Goal: Check status: Check status

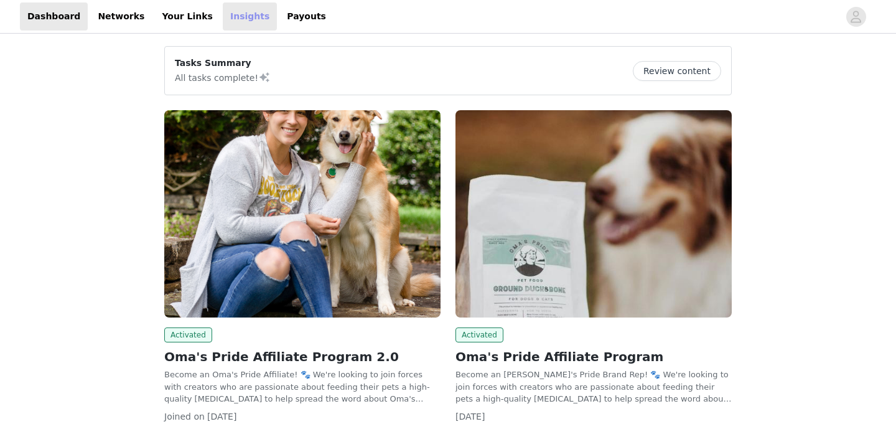
click at [227, 14] on link "Insights" at bounding box center [250, 16] width 54 height 28
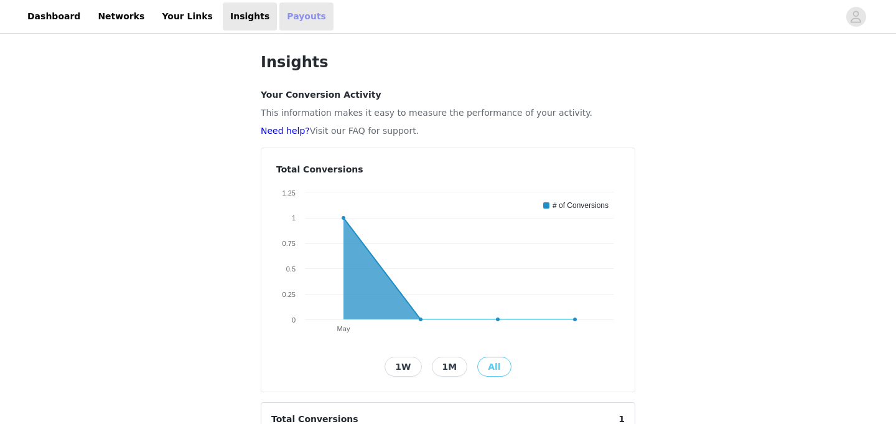
click at [284, 20] on link "Payouts" at bounding box center [307, 16] width 54 height 28
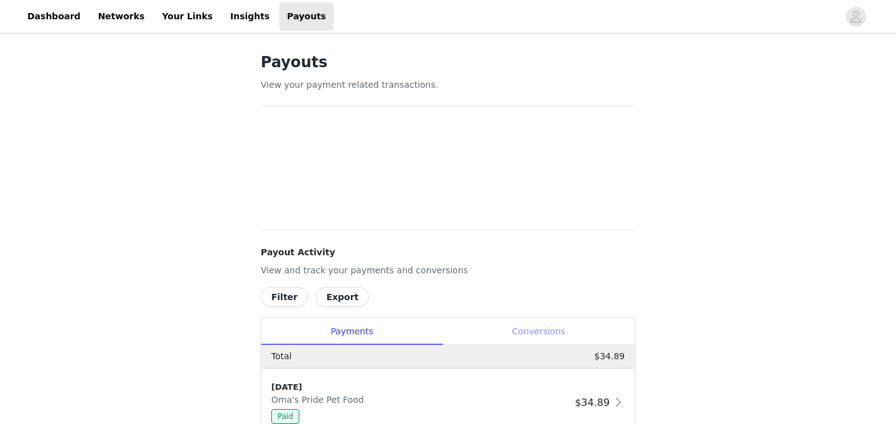
click at [517, 332] on div "Conversions" at bounding box center [539, 331] width 192 height 28
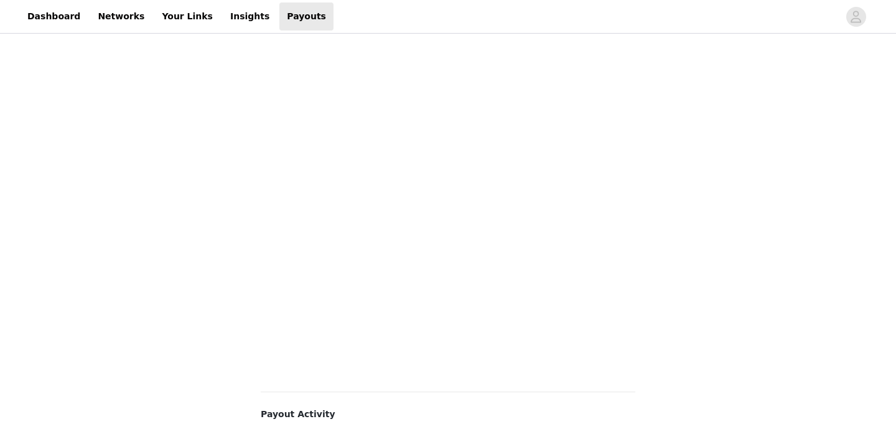
scroll to position [381, 0]
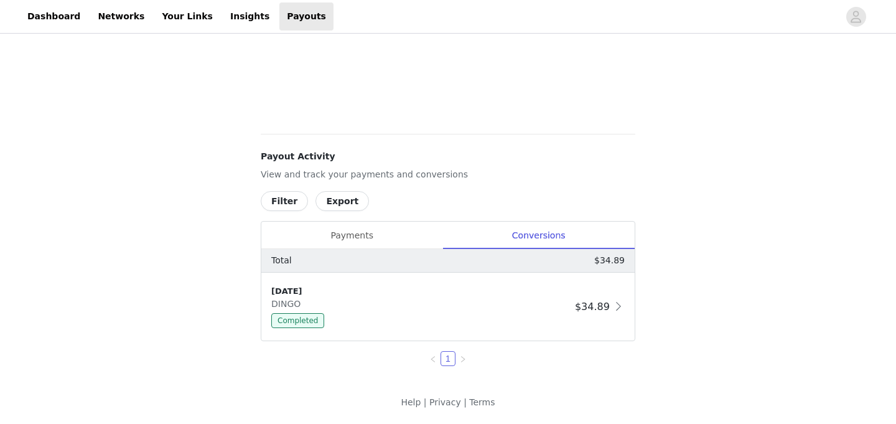
click at [325, 237] on div "Payments" at bounding box center [351, 236] width 181 height 28
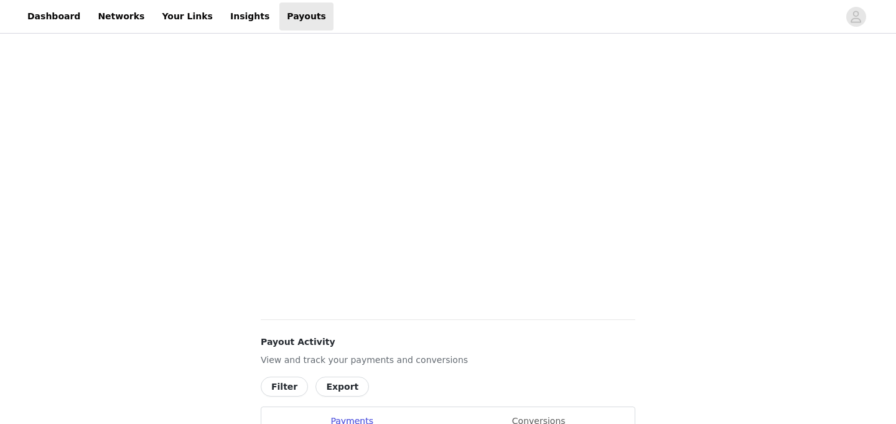
scroll to position [0, 0]
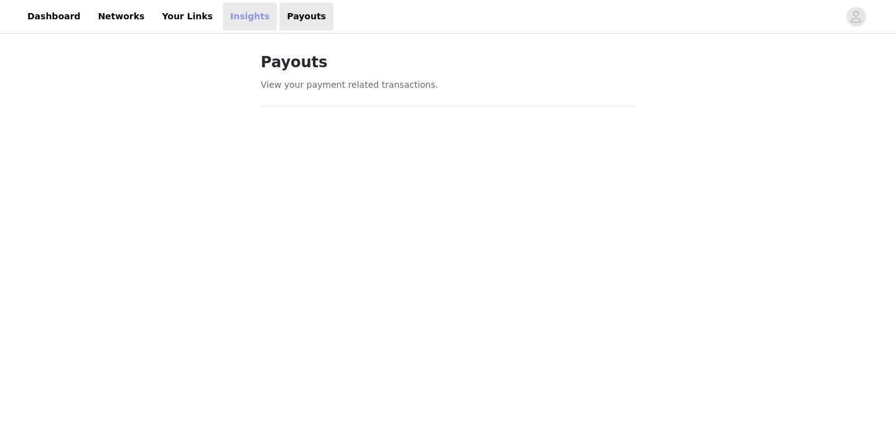
click at [237, 20] on link "Insights" at bounding box center [250, 16] width 54 height 28
